Goal: Complete application form: Complete application form

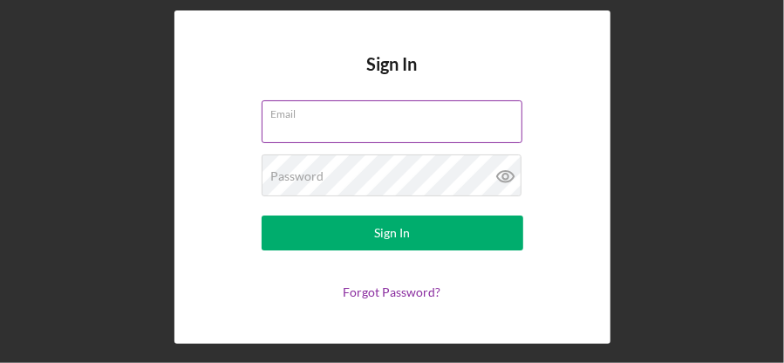
click at [410, 126] on input "Email" at bounding box center [391, 121] width 261 height 42
type input "[EMAIL_ADDRESS][DOMAIN_NAME]"
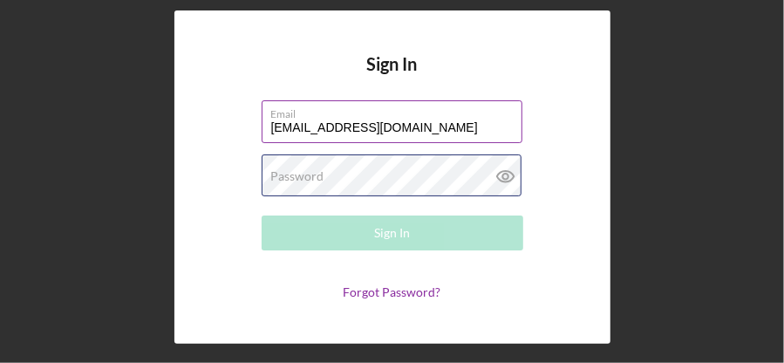
click at [416, 172] on div "Password Required" at bounding box center [391, 176] width 261 height 44
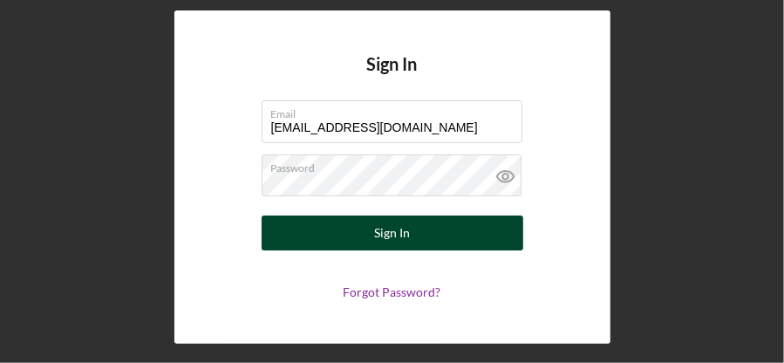
click at [400, 234] on div "Sign In" at bounding box center [392, 232] width 36 height 35
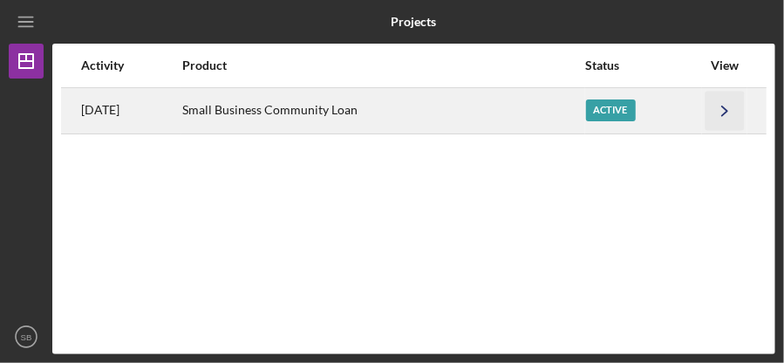
click at [727, 110] on polyline "button" at bounding box center [724, 110] width 5 height 10
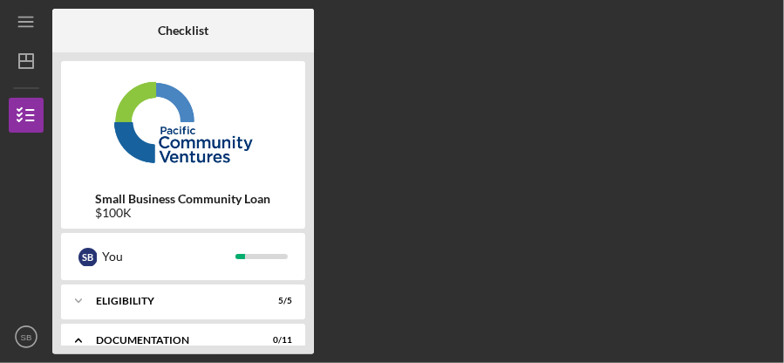
click at [536, 117] on div "Checklist Small Business Community Loan $100K S B You Icon/Expander Eligibility…" at bounding box center [413, 181] width 723 height 345
click at [287, 149] on img at bounding box center [183, 122] width 244 height 105
click at [312, 231] on div "Small Business Community Loan $100K S B You Icon/Expander Eligibility 5 / 5 Ico…" at bounding box center [182, 203] width 261 height 302
click at [305, 234] on div "Small Business Community Loan $100K S B You Icon/Expander Eligibility 5 / 5 Ico…" at bounding box center [182, 203] width 261 height 302
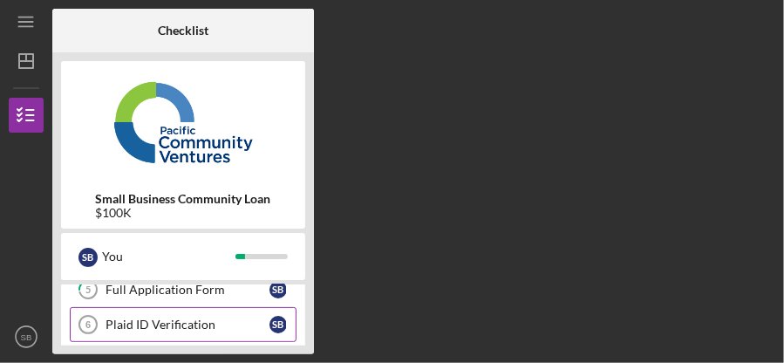
click at [207, 322] on div "Plaid ID Verification" at bounding box center [187, 324] width 164 height 14
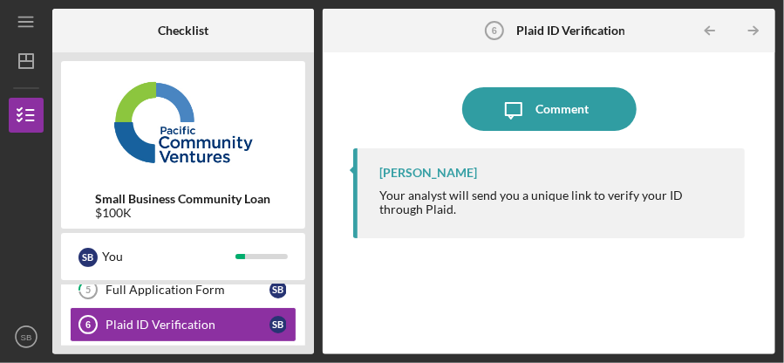
click at [690, 193] on div "Your analyst will send you a unique link to verify your ID through Plaid." at bounding box center [553, 202] width 348 height 28
click at [753, 29] on icon "Icon/Table Pagination Arrow" at bounding box center [753, 30] width 39 height 39
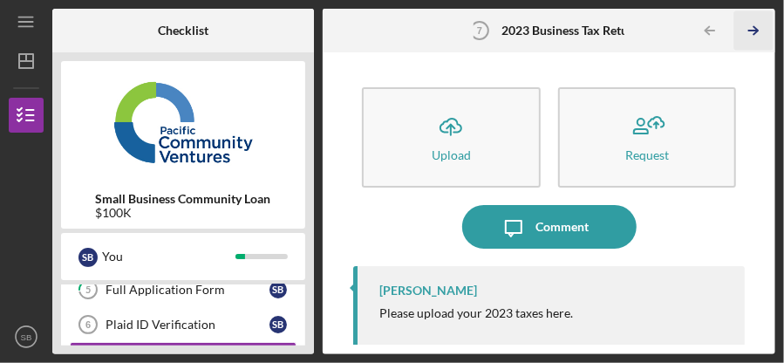
click at [755, 31] on icon "Icon/Table Pagination Arrow" at bounding box center [753, 30] width 39 height 39
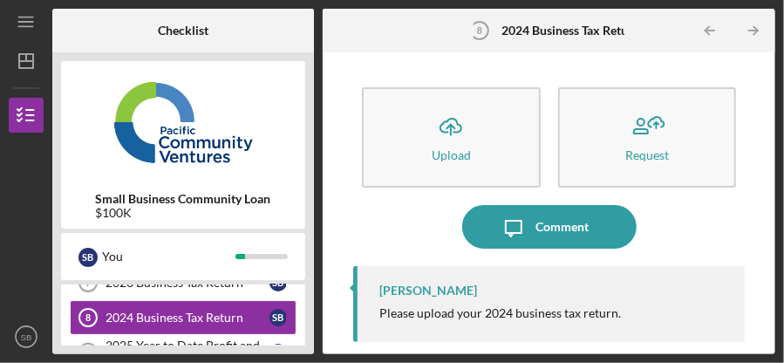
scroll to position [164, 0]
click at [752, 31] on icon "Icon/Table Pagination Arrow" at bounding box center [753, 30] width 39 height 39
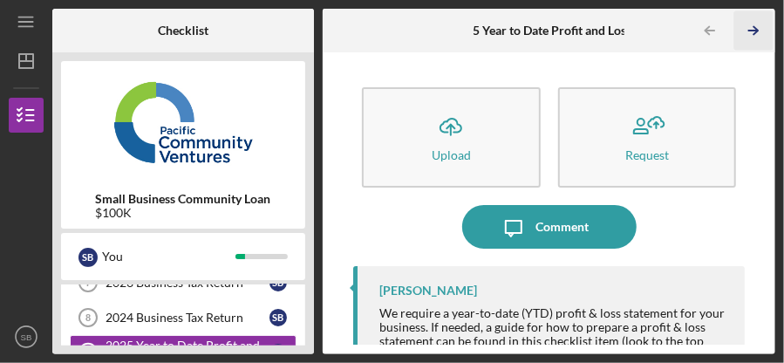
click at [752, 31] on icon "Icon/Table Pagination Arrow" at bounding box center [753, 30] width 39 height 39
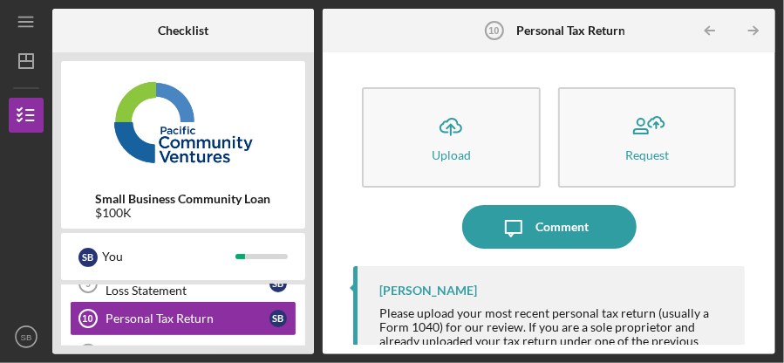
scroll to position [233, 0]
click at [752, 31] on icon "Icon/Table Pagination Arrow" at bounding box center [753, 30] width 39 height 39
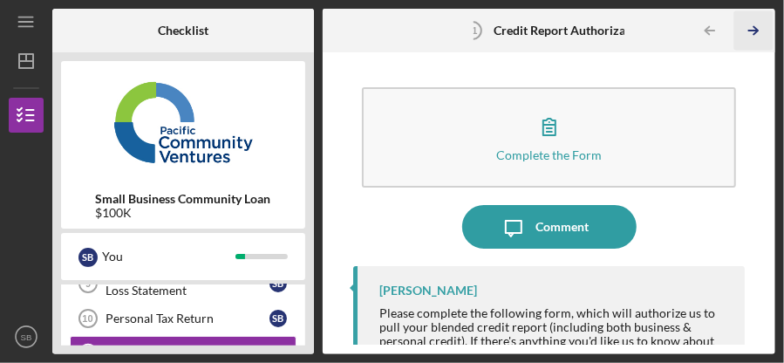
click at [752, 31] on icon "Icon/Table Pagination Arrow" at bounding box center [753, 30] width 39 height 39
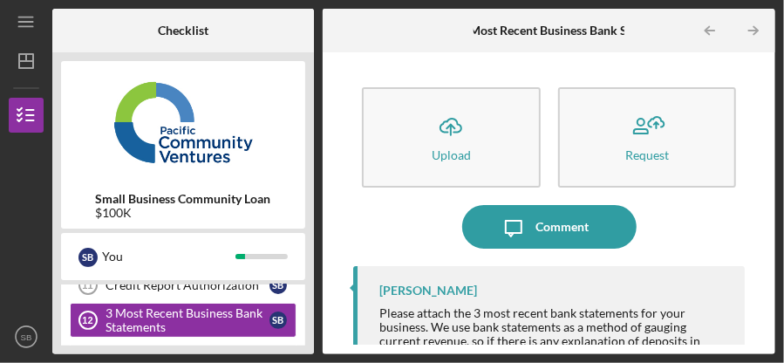
scroll to position [302, 0]
click at [752, 31] on icon "Icon/Table Pagination Arrow" at bounding box center [753, 30] width 39 height 39
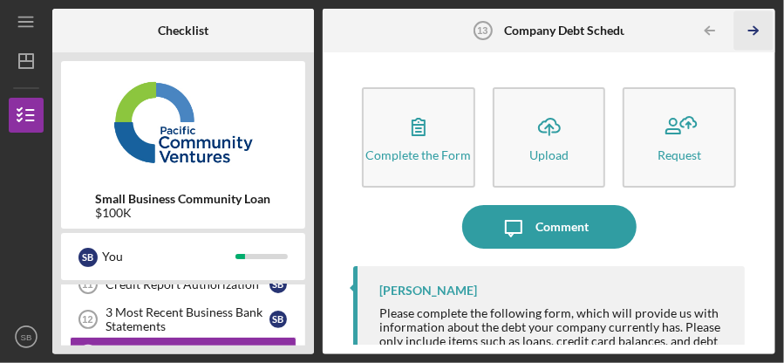
click at [752, 31] on icon "Icon/Table Pagination Arrow" at bounding box center [753, 30] width 39 height 39
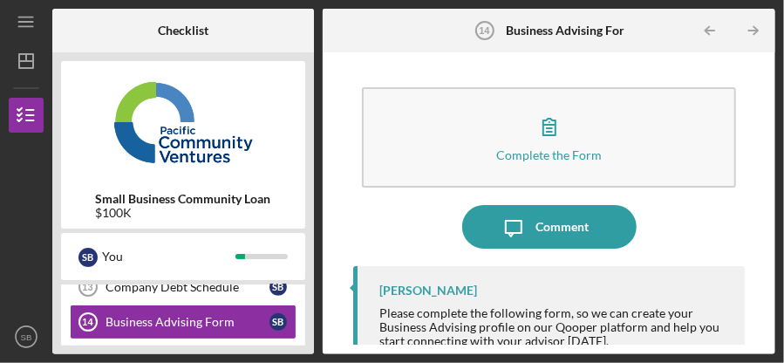
scroll to position [370, 0]
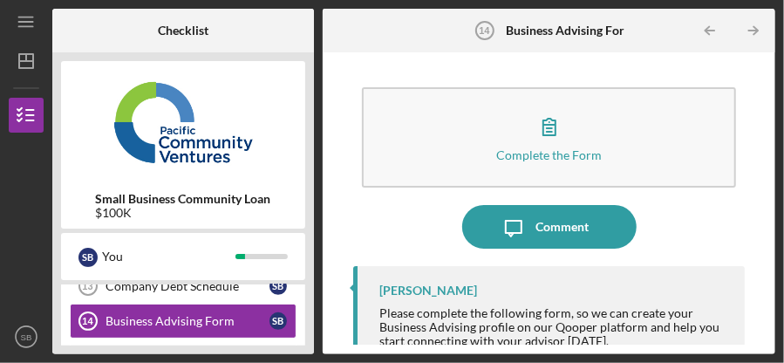
click at [752, 31] on icon "Icon/Table Pagination Arrow" at bounding box center [753, 30] width 39 height 39
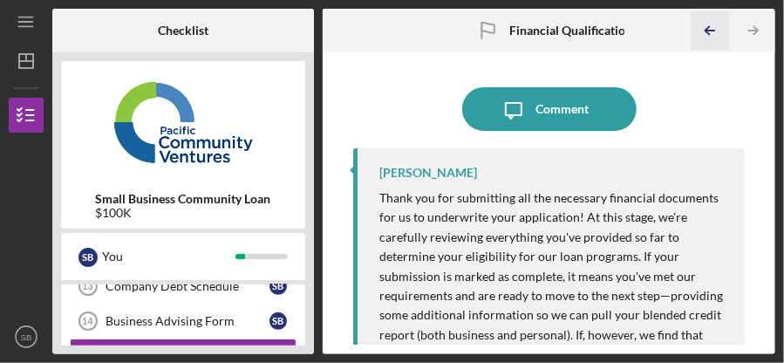
click at [711, 31] on icon "Icon/Table Pagination Arrow" at bounding box center [709, 30] width 39 height 39
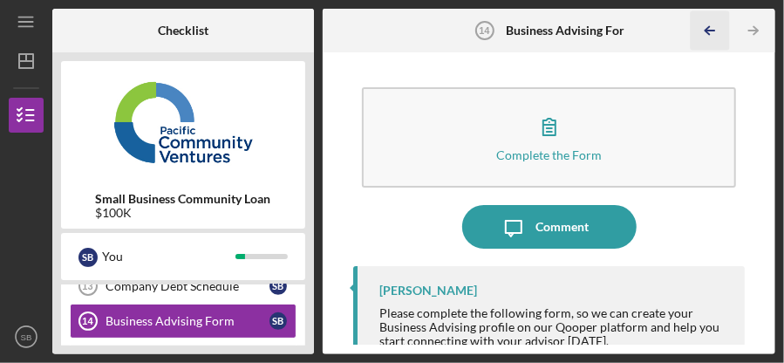
click at [711, 31] on icon "Icon/Table Pagination Arrow" at bounding box center [709, 30] width 39 height 39
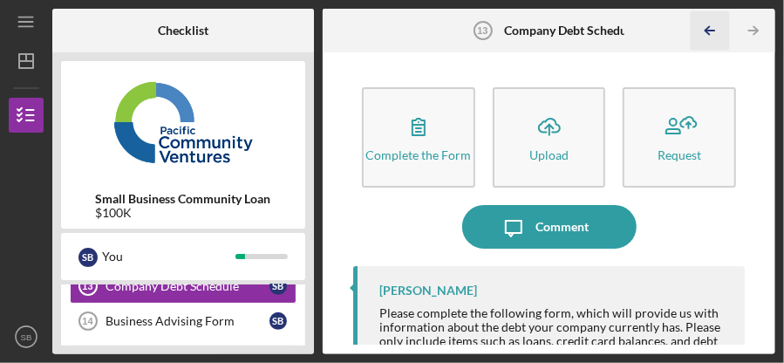
click at [711, 31] on icon "Icon/Table Pagination Arrow" at bounding box center [709, 30] width 39 height 39
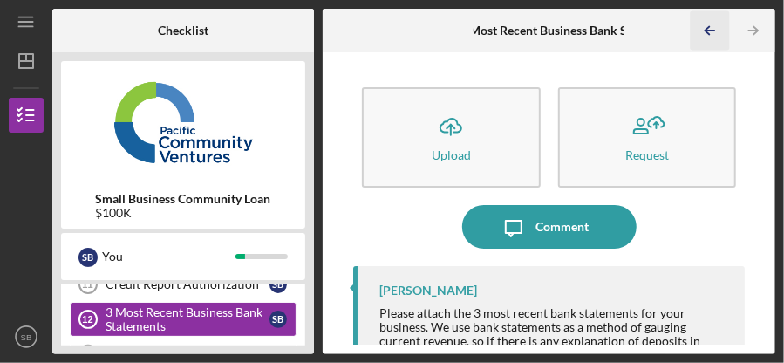
click at [711, 31] on icon "Icon/Table Pagination Arrow" at bounding box center [709, 30] width 39 height 39
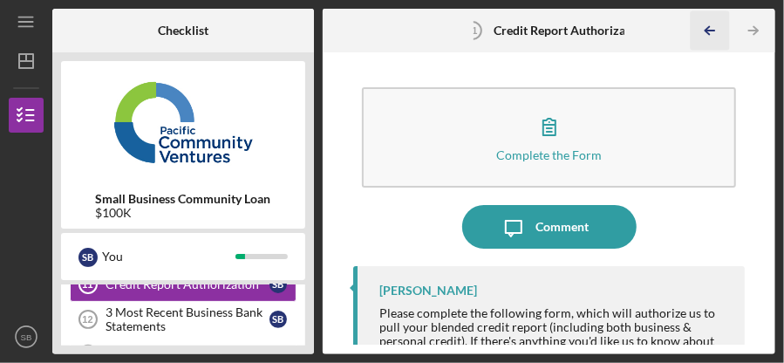
click at [711, 31] on icon "Icon/Table Pagination Arrow" at bounding box center [709, 30] width 39 height 39
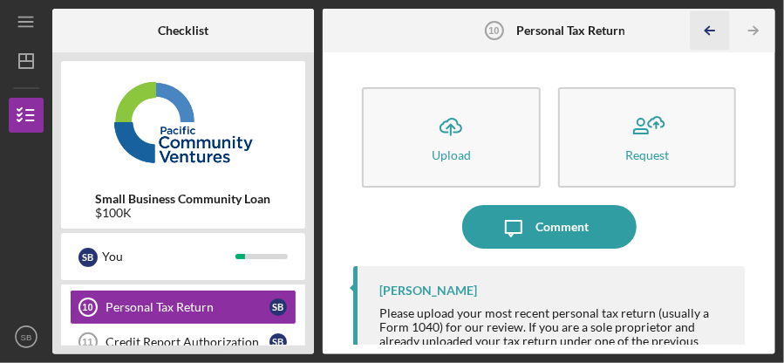
scroll to position [233, 0]
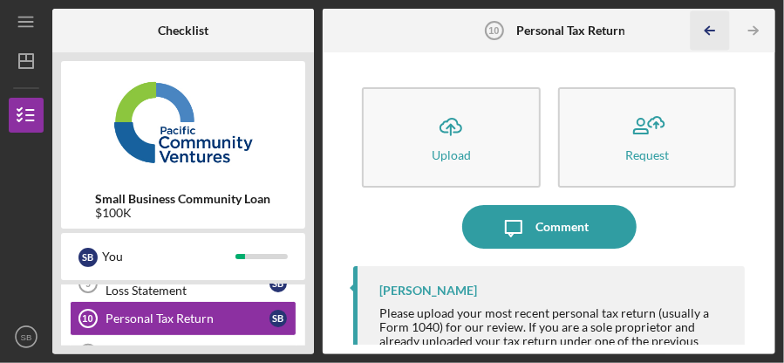
click at [711, 31] on icon "Icon/Table Pagination Arrow" at bounding box center [709, 30] width 39 height 39
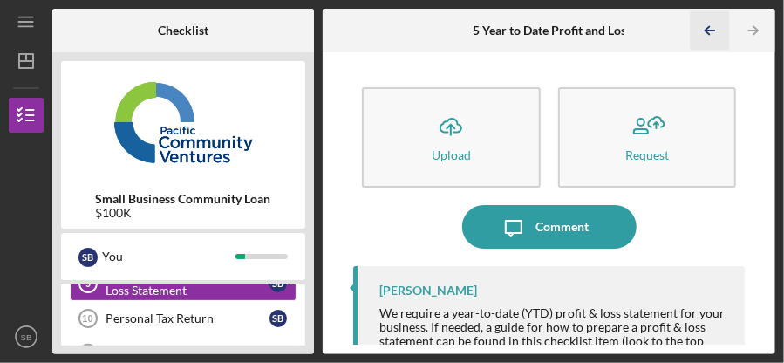
click at [711, 31] on icon "Icon/Table Pagination Arrow" at bounding box center [709, 30] width 39 height 39
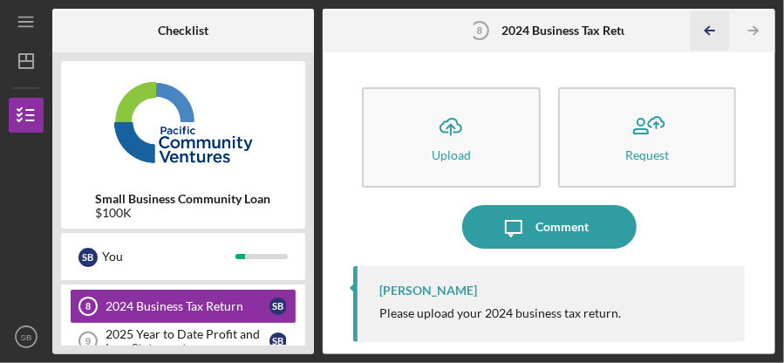
scroll to position [164, 0]
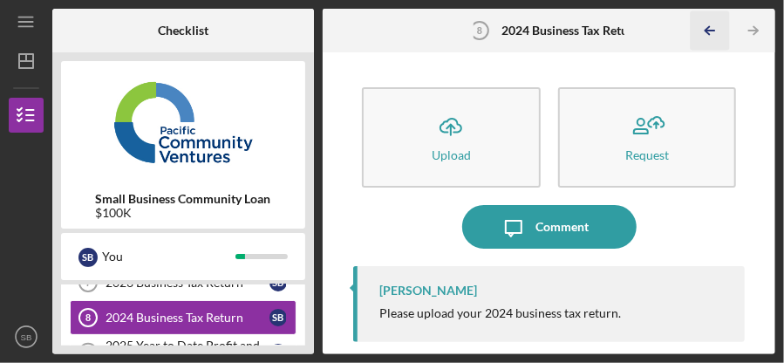
click at [711, 31] on icon "Icon/Table Pagination Arrow" at bounding box center [709, 30] width 39 height 39
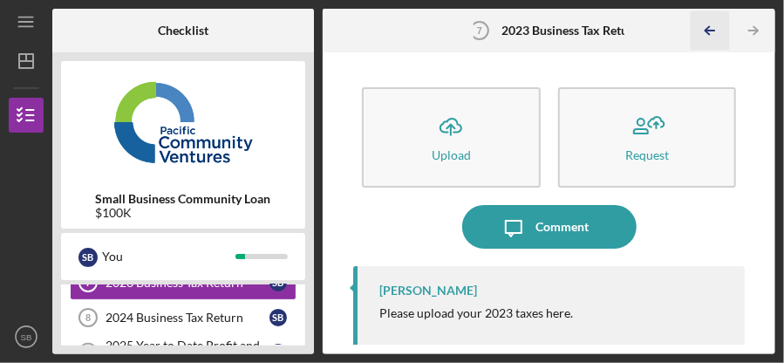
click at [711, 31] on icon "Icon/Table Pagination Arrow" at bounding box center [709, 30] width 39 height 39
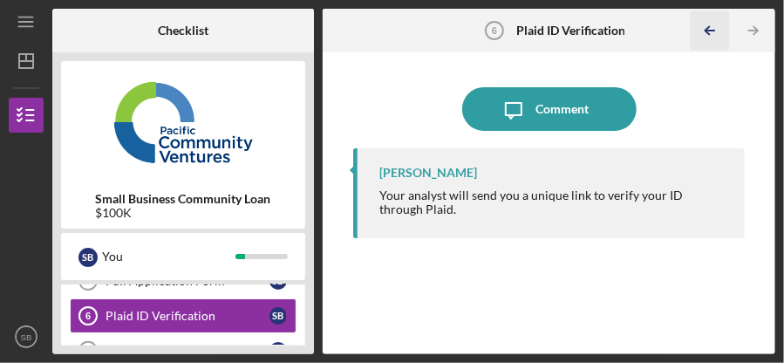
scroll to position [95, 0]
click at [711, 31] on icon "Icon/Table Pagination Arrow" at bounding box center [709, 30] width 39 height 39
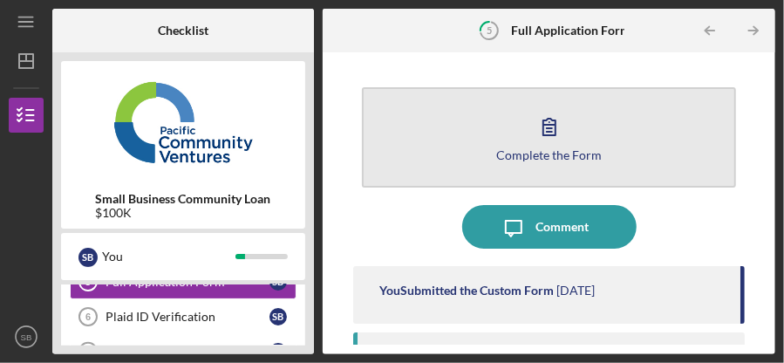
click at [559, 123] on icon "button" at bounding box center [549, 127] width 44 height 44
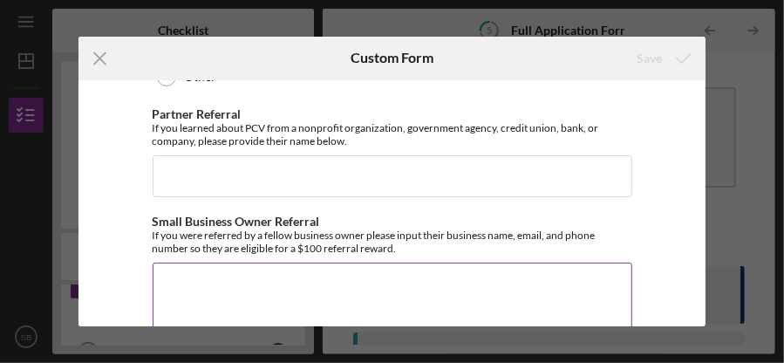
scroll to position [2266, 0]
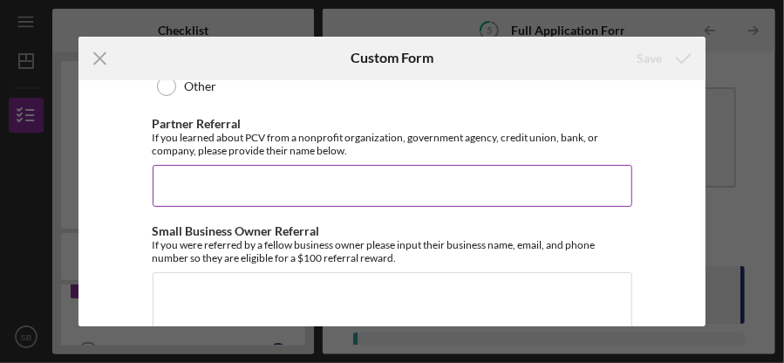
click at [265, 178] on input "Partner Referral" at bounding box center [392, 186] width 479 height 42
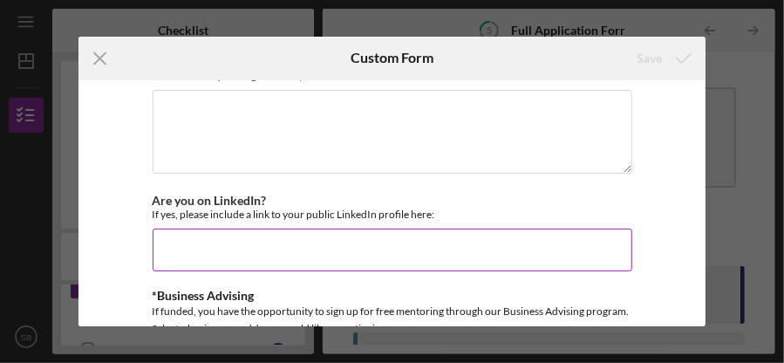
scroll to position [2441, 0]
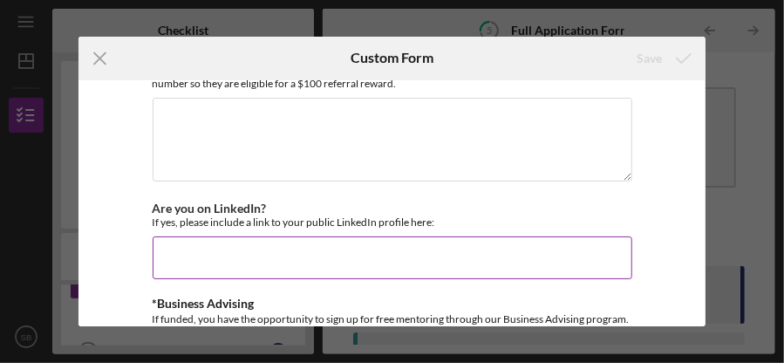
click at [212, 236] on input "Are you on LinkedIn?" at bounding box center [392, 257] width 479 height 42
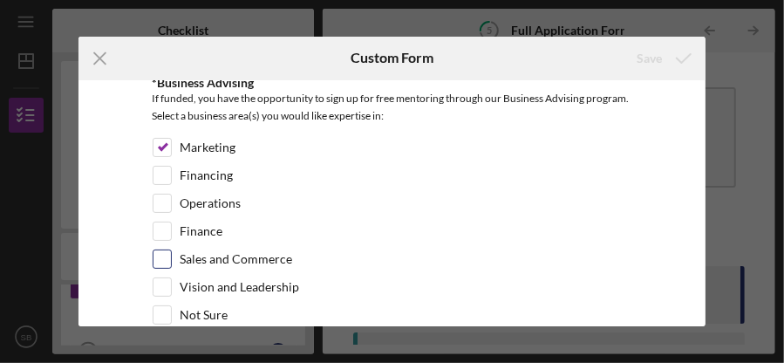
scroll to position [2675, 0]
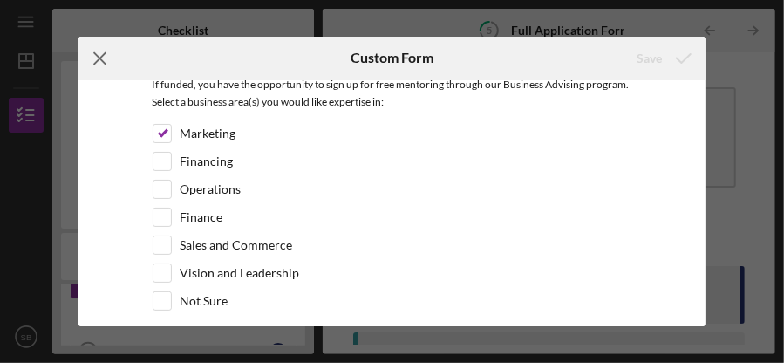
click at [97, 58] on icon "Icon/Menu Close" at bounding box center [100, 59] width 44 height 44
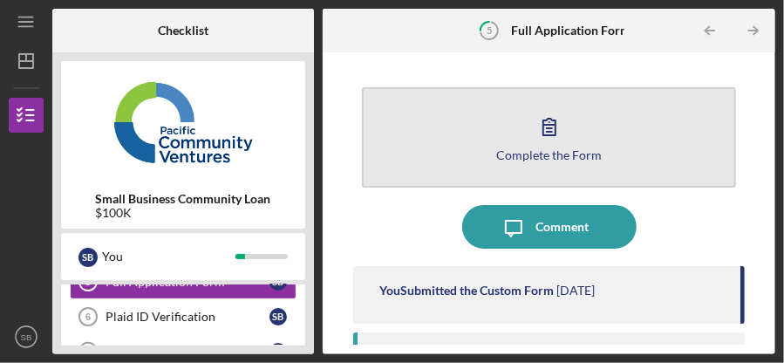
click at [543, 134] on icon "button" at bounding box center [549, 127] width 12 height 17
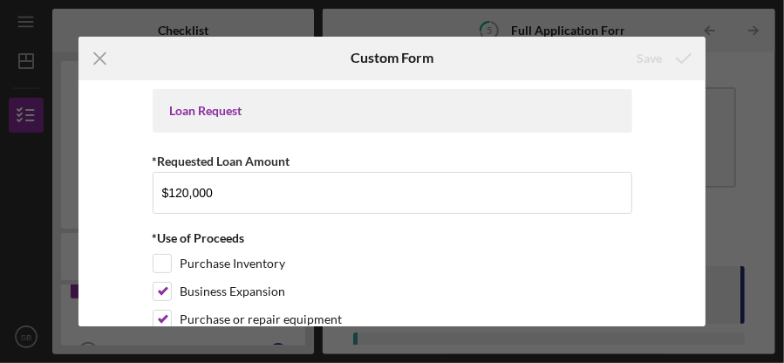
click at [447, 112] on div "Loan Request" at bounding box center [392, 111] width 445 height 14
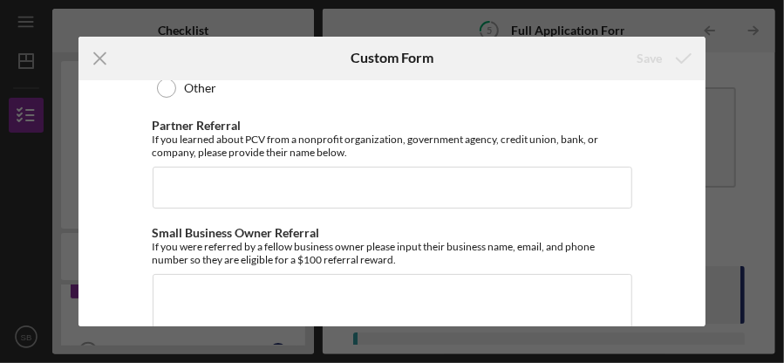
scroll to position [2266, 0]
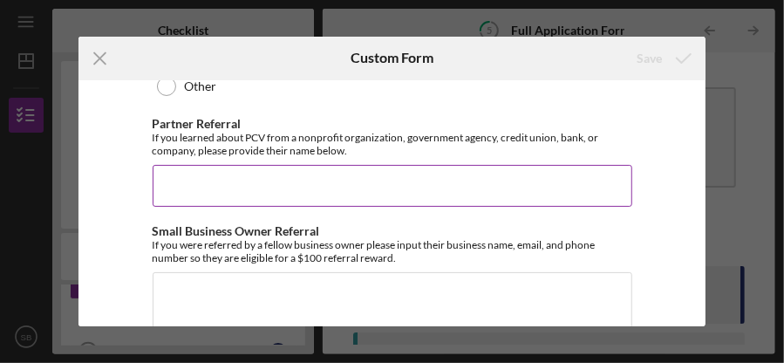
click at [262, 166] on input "Partner Referral" at bounding box center [392, 186] width 479 height 42
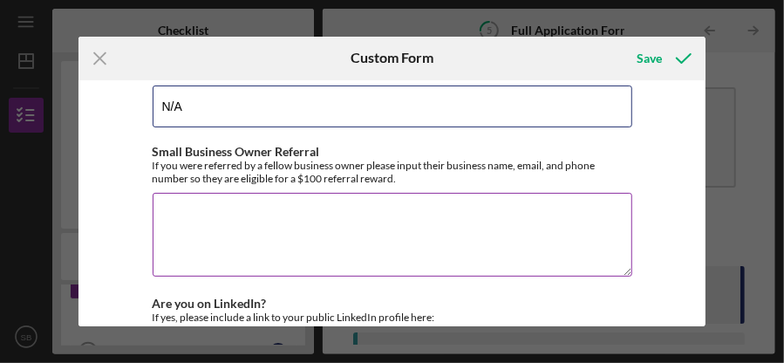
scroll to position [2353, 0]
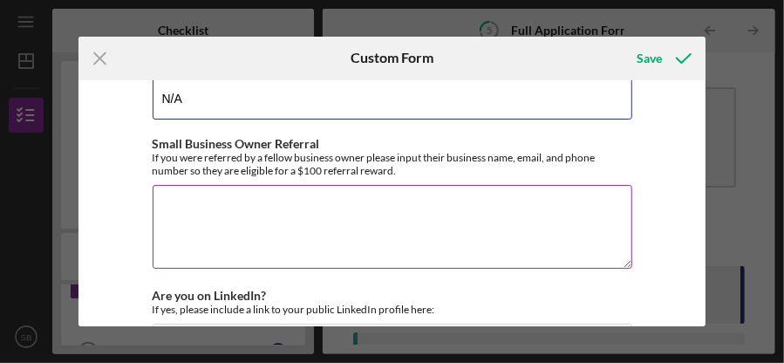
type input "N/A"
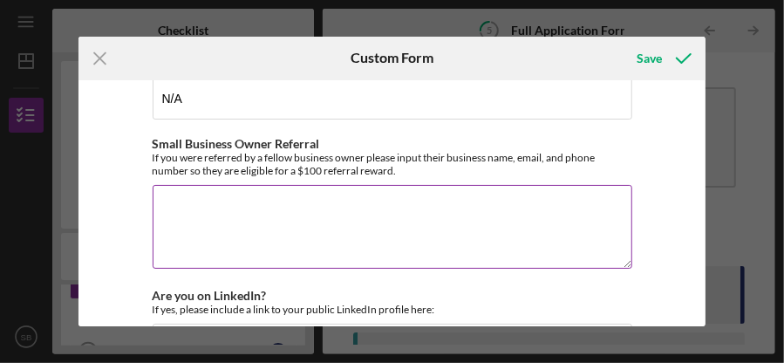
click at [227, 193] on textarea "Small Business Owner Referral" at bounding box center [392, 227] width 479 height 84
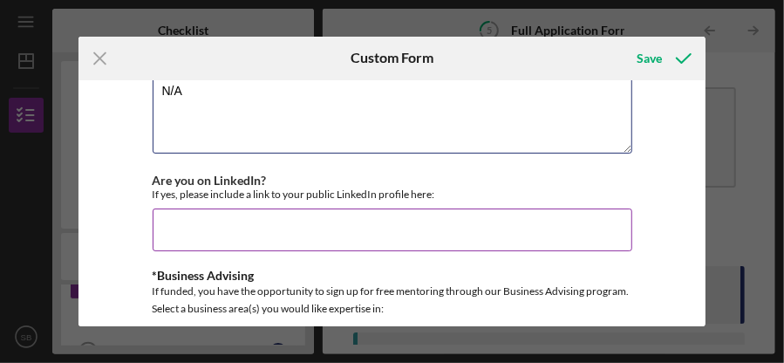
scroll to position [2528, 0]
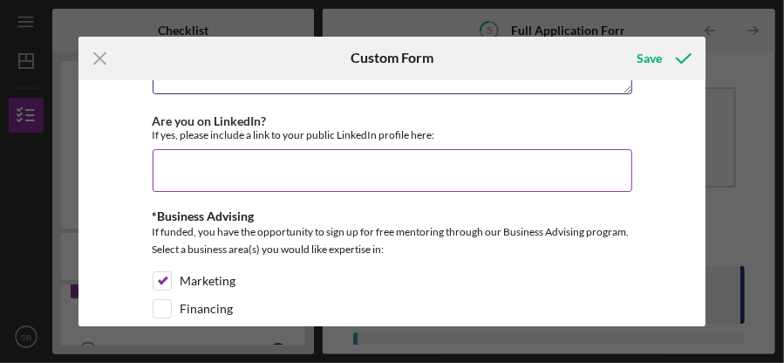
type textarea "N/A"
click at [227, 149] on input "Are you on LinkedIn?" at bounding box center [392, 170] width 479 height 42
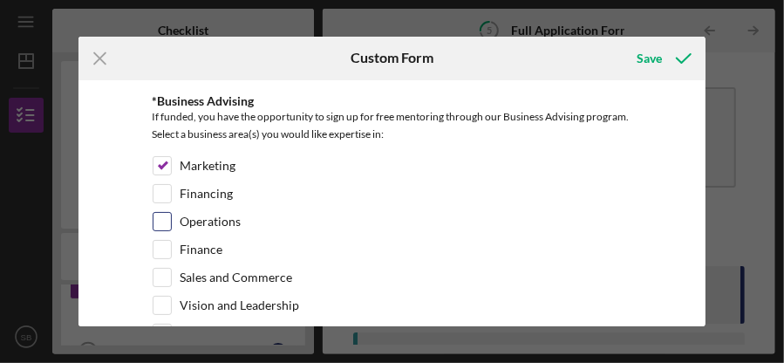
scroll to position [2675, 0]
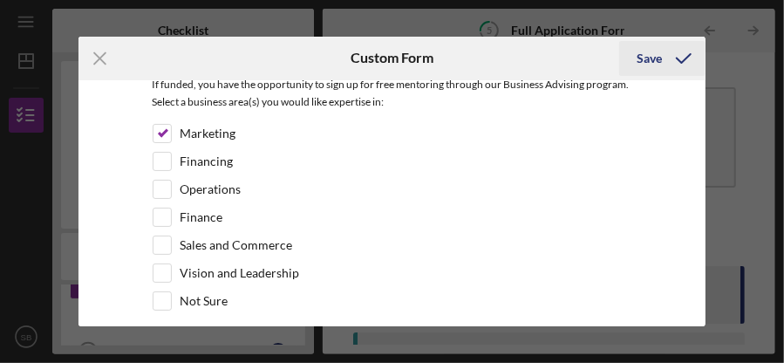
type input "No"
click at [654, 66] on div "Save" at bounding box center [648, 58] width 25 height 35
